Goal: Navigation & Orientation: Understand site structure

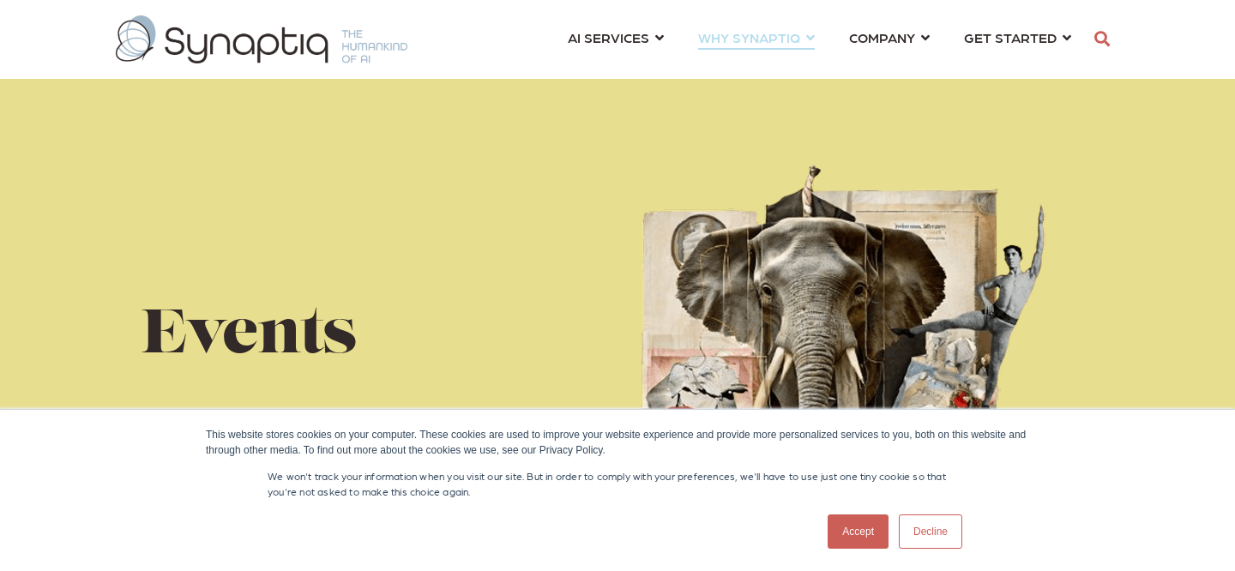
click at [742, 51] on link "WHY SYNAPTIQ ⇲ Dive Into Case Studies Resources Partnerships Blog LEGAL SERVICE…" at bounding box center [756, 37] width 117 height 32
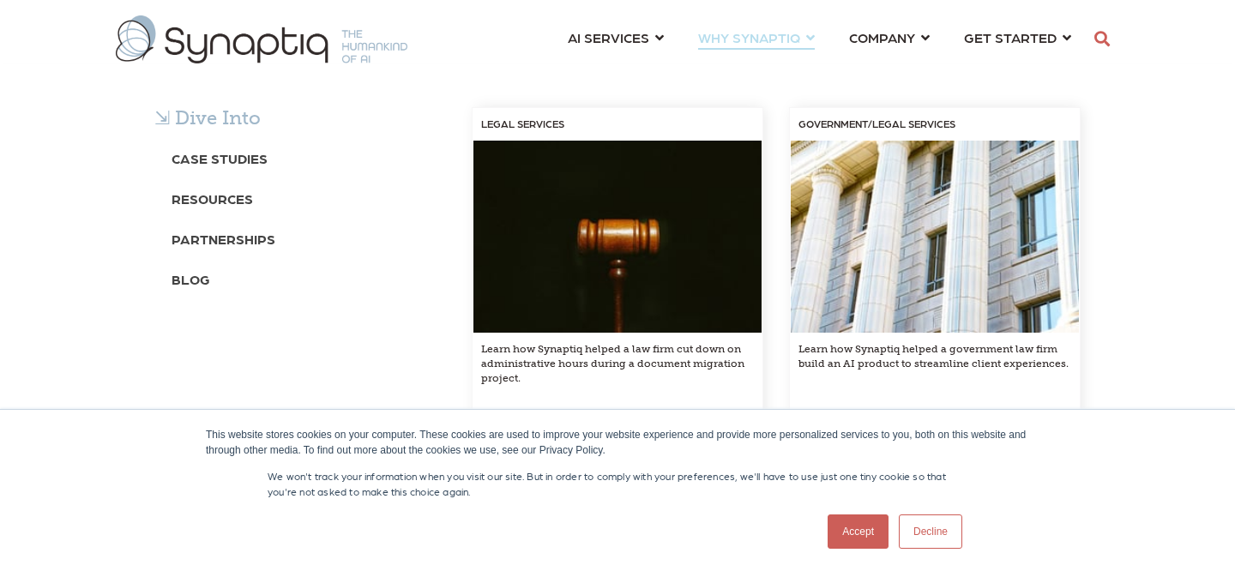
click at [896, 64] on div "⇲ Dive Into Case Studies Resources Partnerships Blog LEGAL SERVICES Learn how S…" at bounding box center [617, 292] width 1235 height 456
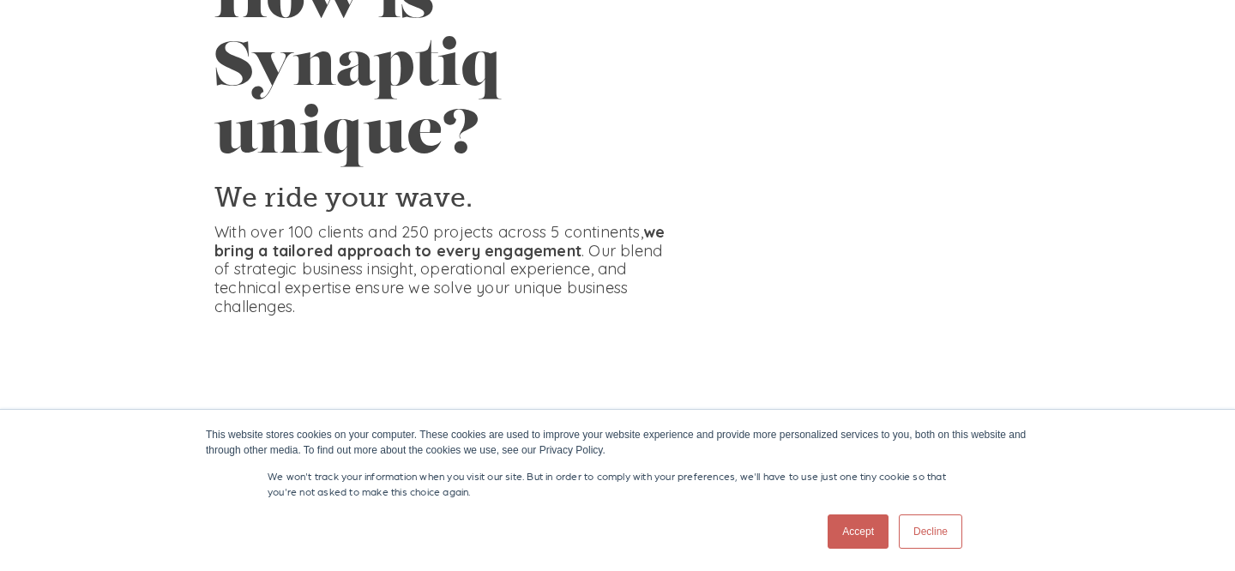
scroll to position [220, 0]
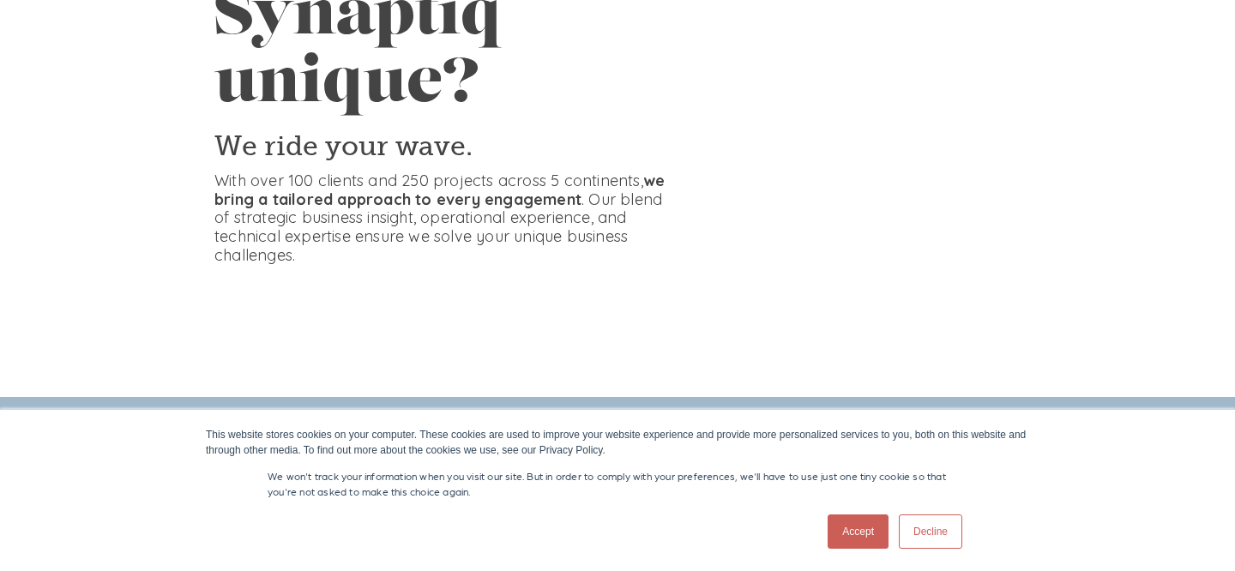
click at [870, 527] on link "Accept" at bounding box center [858, 532] width 61 height 34
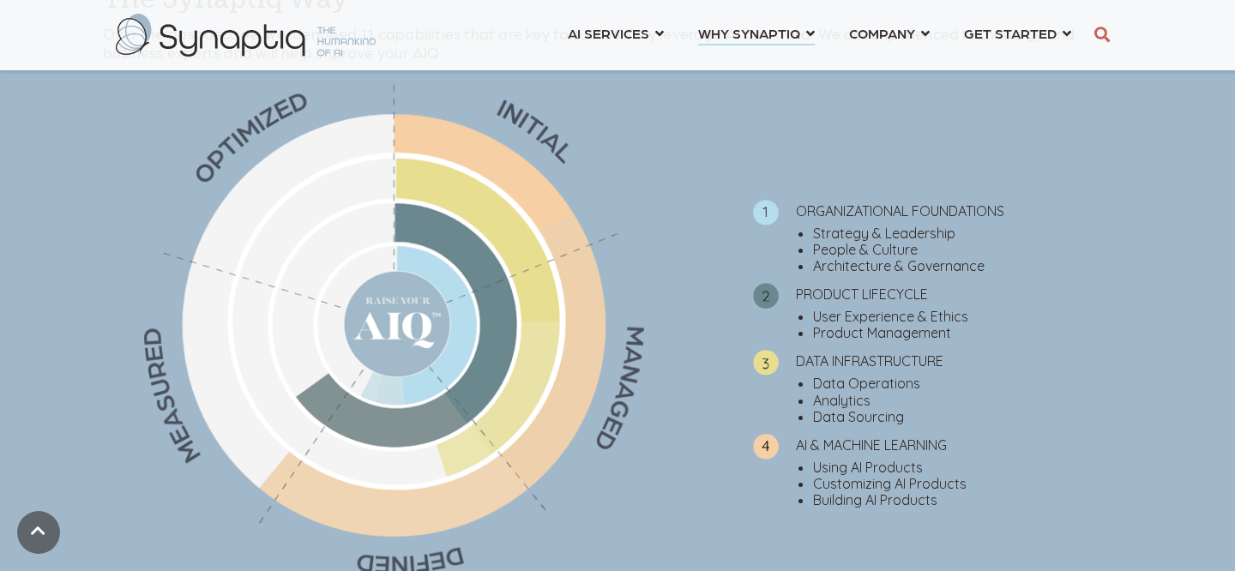
scroll to position [701, 0]
